Goal: Task Accomplishment & Management: Manage account settings

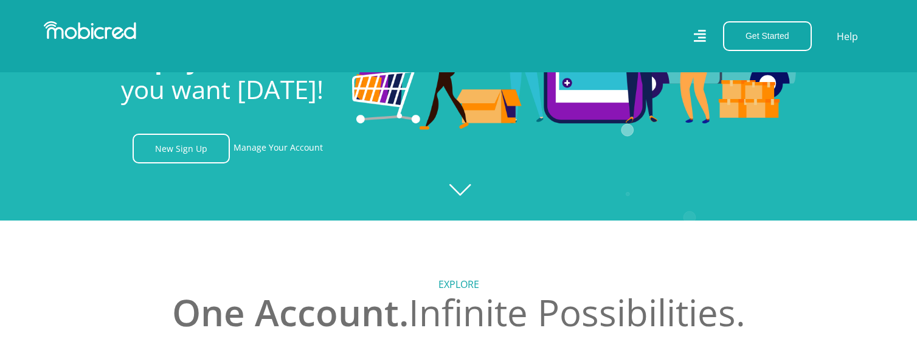
scroll to position [122, 0]
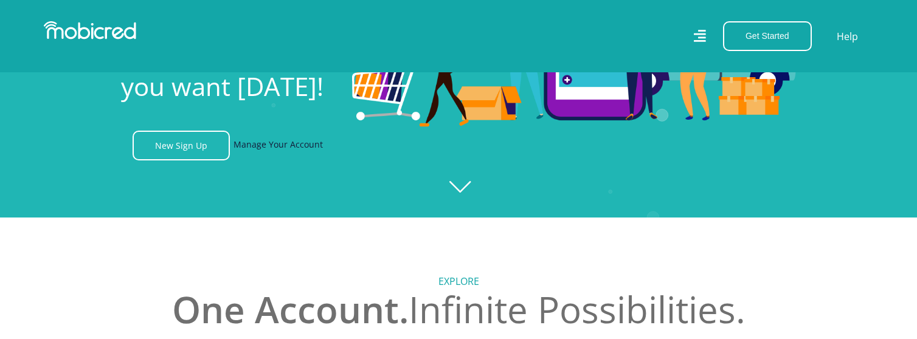
click at [263, 147] on link "Manage Your Account" at bounding box center [278, 146] width 89 height 30
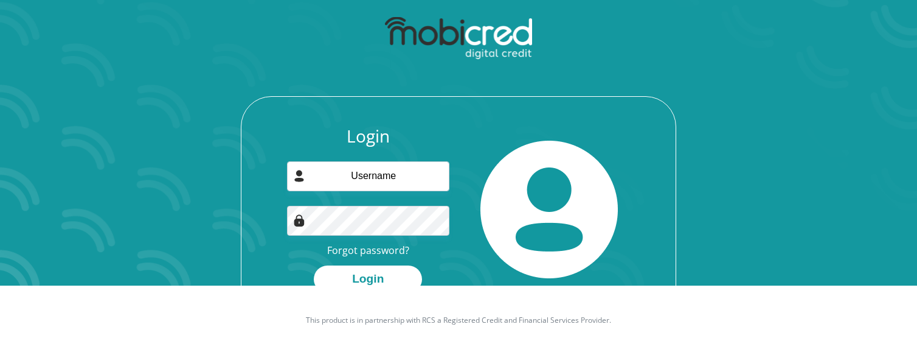
scroll to position [69, 0]
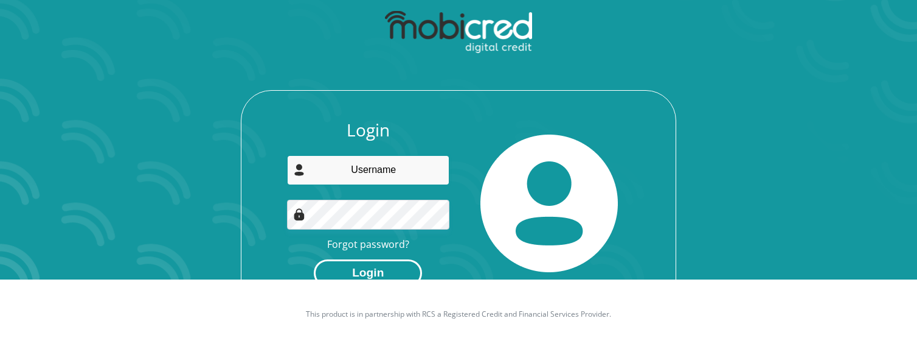
type input "[EMAIL_ADDRESS][DOMAIN_NAME]"
click at [382, 273] on button "Login" at bounding box center [368, 272] width 108 height 27
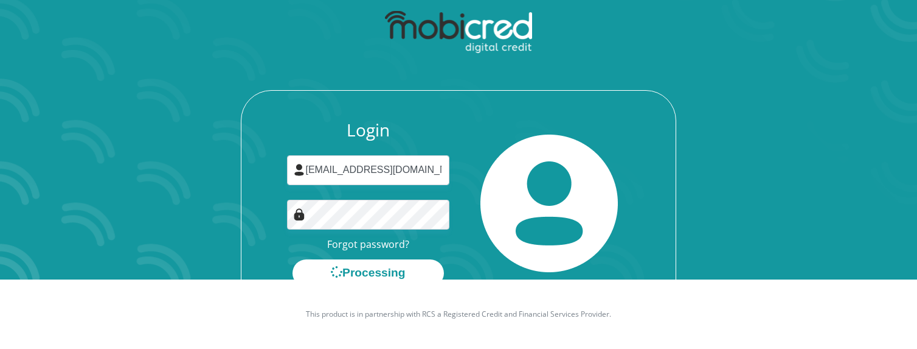
scroll to position [0, 0]
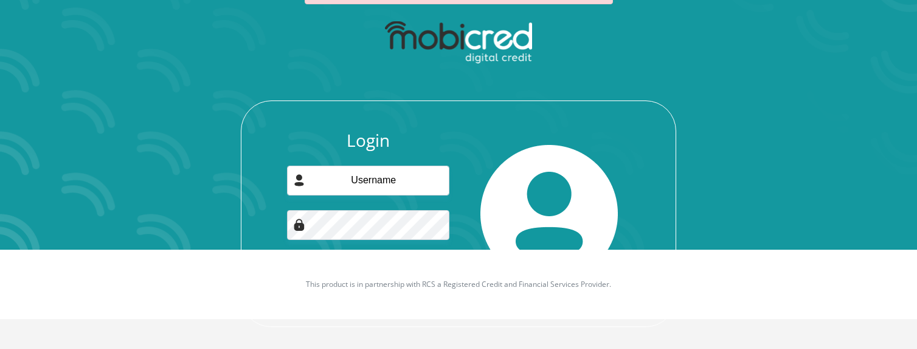
scroll to position [106, 0]
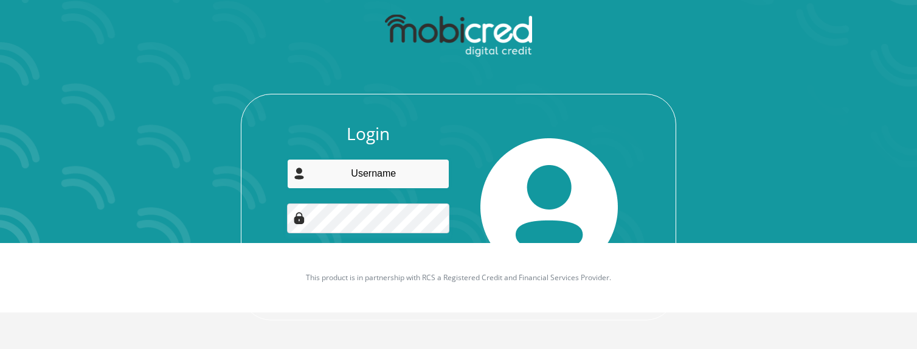
type input "[EMAIL_ADDRESS][DOMAIN_NAME]"
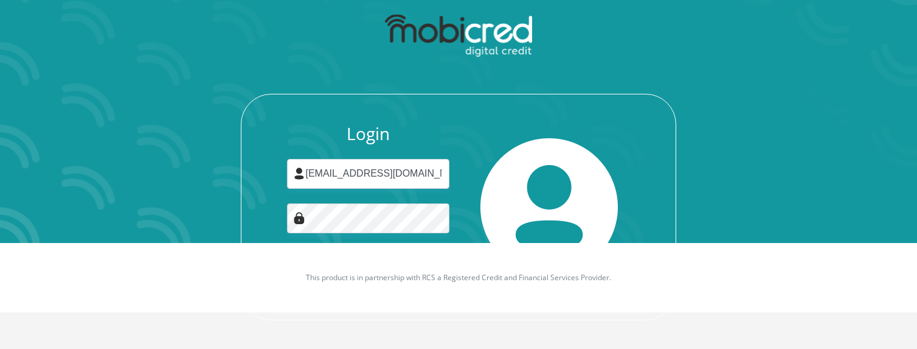
click at [588, 203] on img at bounding box center [549, 206] width 137 height 137
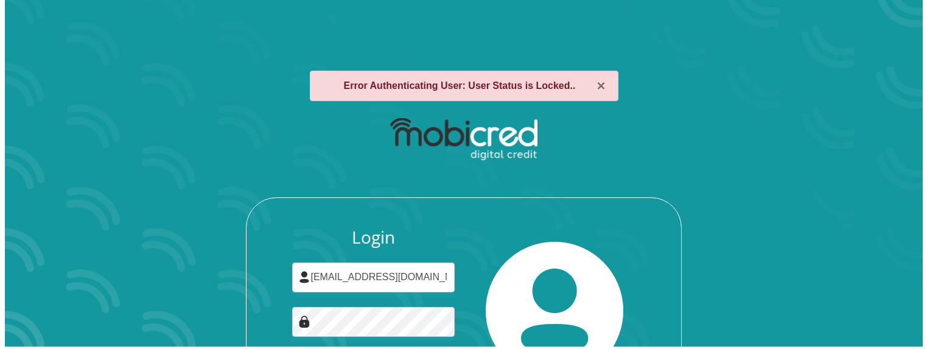
scroll to position [0, 0]
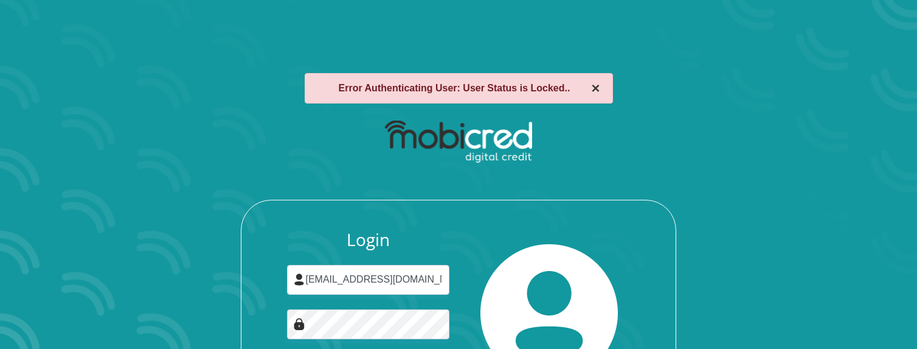
click at [599, 88] on button "×" at bounding box center [595, 88] width 9 height 15
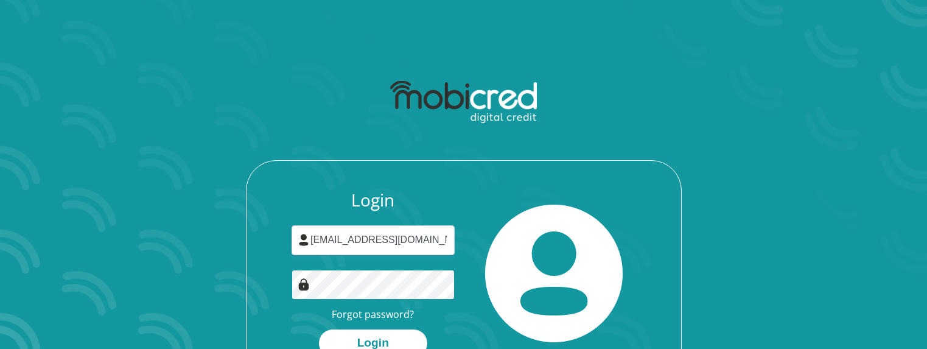
click at [289, 286] on div "Login [EMAIL_ADDRESS][DOMAIN_NAME] Forgot password? Login" at bounding box center [372, 273] width 181 height 167
click at [350, 335] on button "Login" at bounding box center [373, 342] width 108 height 27
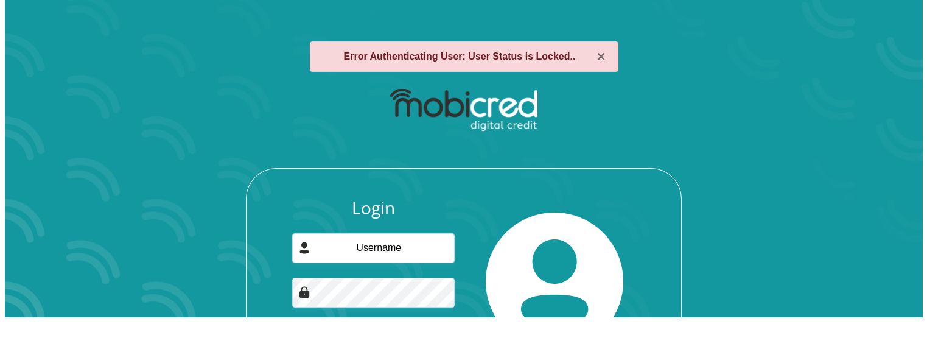
scroll to position [61, 0]
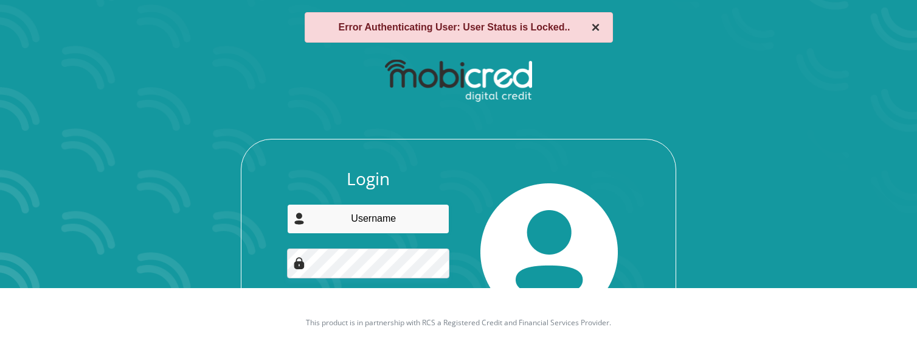
type input "splmodisane28@gmail.com"
click at [594, 32] on button "×" at bounding box center [595, 27] width 9 height 15
